Goal: Task Accomplishment & Management: Manage account settings

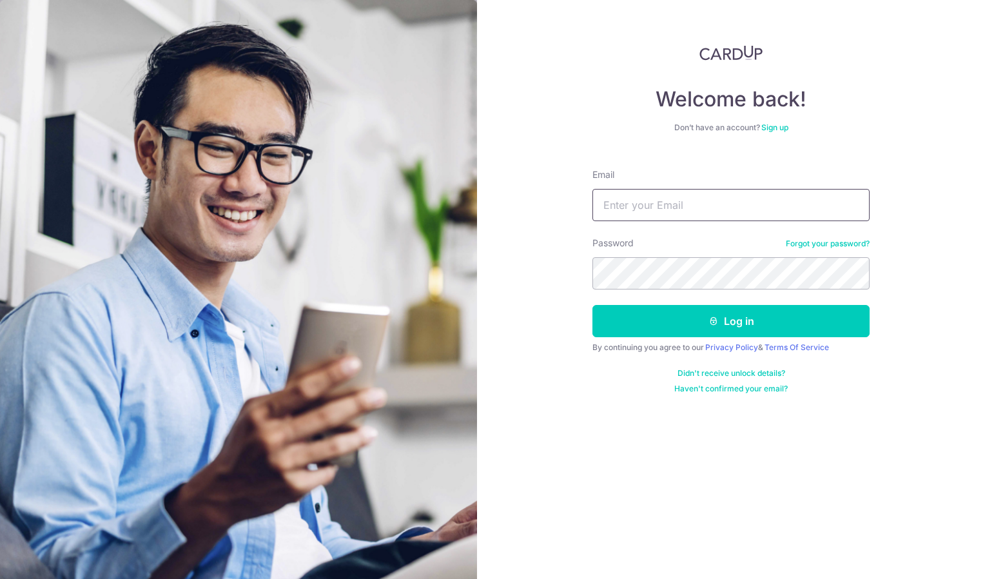
click at [659, 204] on input "Email" at bounding box center [730, 205] width 277 height 32
type input "[EMAIL_ADDRESS][DOMAIN_NAME]"
click at [592, 305] on button "Log in" at bounding box center [730, 321] width 277 height 32
